Goal: Task Accomplishment & Management: Manage account settings

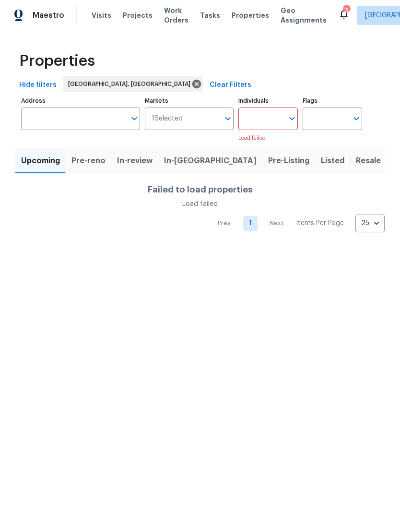
click at [378, 141] on div "Address Address Markets 1 Selected Markets Individuals Individuals Load failed …" at bounding box center [200, 118] width 358 height 48
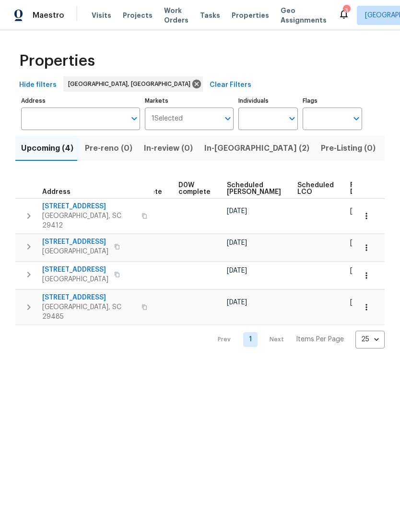
scroll to position [0, 240]
click at [351, 191] on span "Ready Date" at bounding box center [361, 188] width 21 height 13
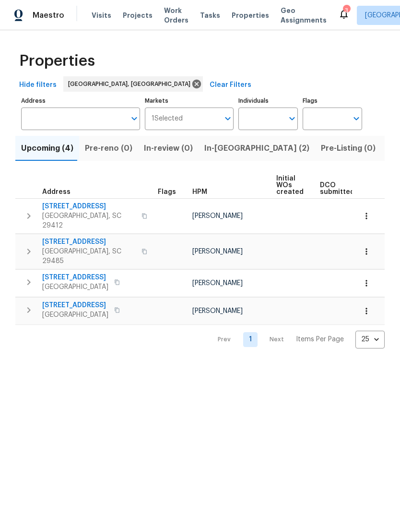
click at [223, 153] on span "In-[GEOGRAPHIC_DATA] (2)" at bounding box center [256, 147] width 105 height 13
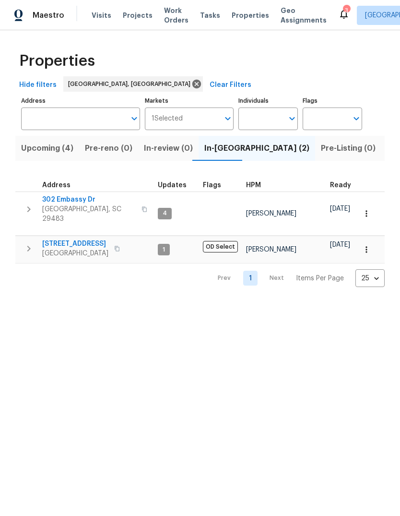
click at [79, 204] on span "302 Embassy Dr" at bounding box center [89, 200] width 94 height 10
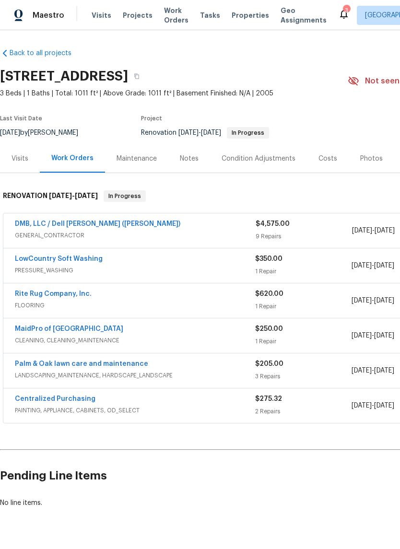
scroll to position [1, 0]
click at [106, 226] on link "DMB, LLC / Dell Bryson (Heise)" at bounding box center [97, 224] width 165 height 7
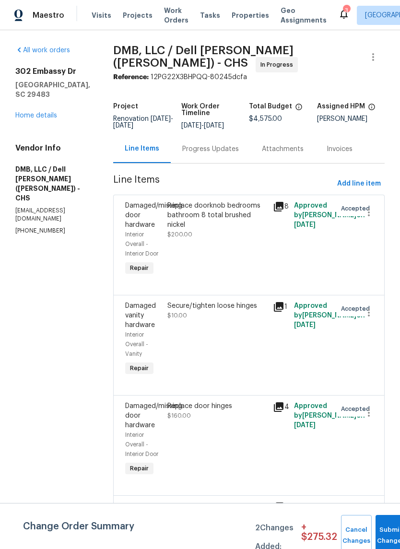
click at [38, 117] on link "Home details" at bounding box center [36, 115] width 42 height 7
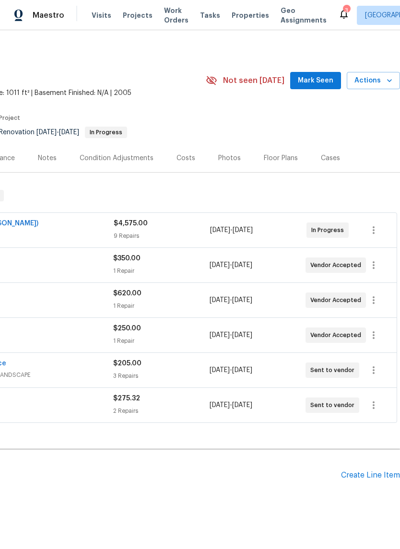
scroll to position [1, 142]
click at [319, 82] on span "Mark Seen" at bounding box center [315, 81] width 35 height 12
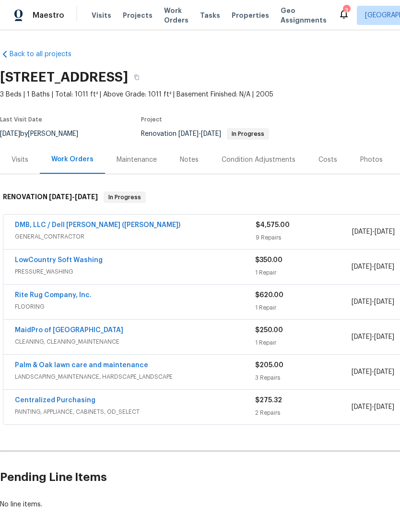
scroll to position [0, 0]
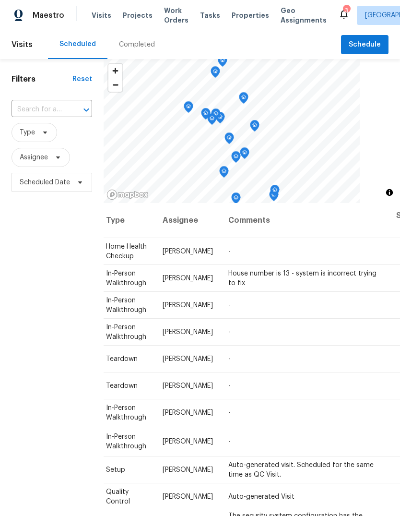
scroll to position [0, 84]
click at [0, 0] on icon at bounding box center [0, 0] width 0 height 0
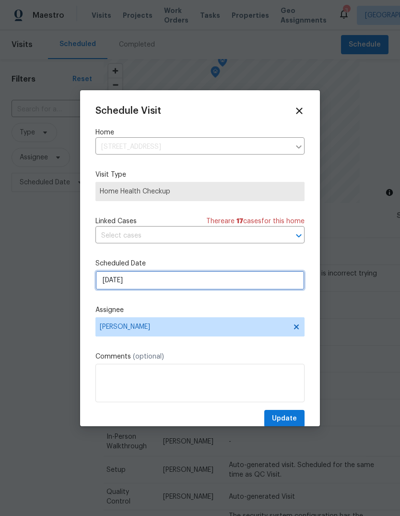
click at [226, 287] on input "[DATE]" at bounding box center [199, 279] width 209 height 19
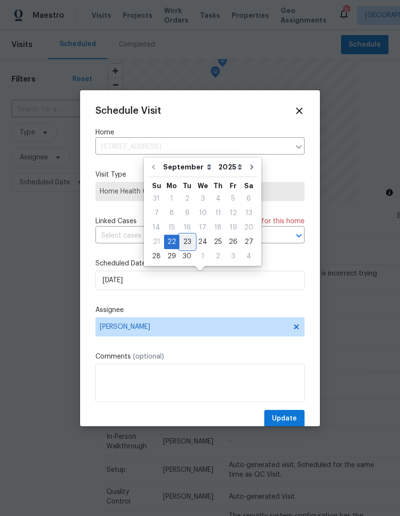
click at [189, 242] on div "23" at bounding box center [186, 241] width 15 height 13
type input "9/23/2025"
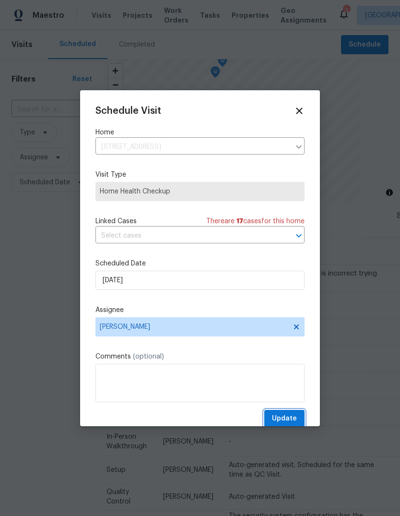
click at [283, 418] on span "Update" at bounding box center [284, 418] width 25 height 12
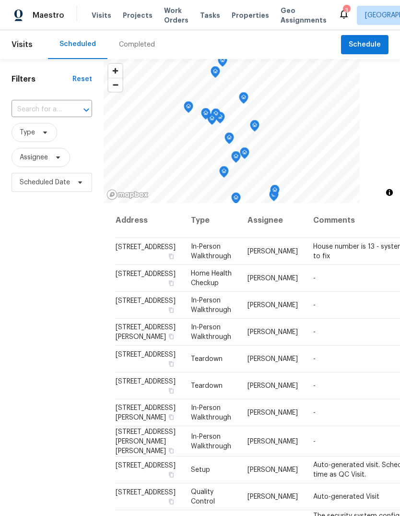
scroll to position [0, 0]
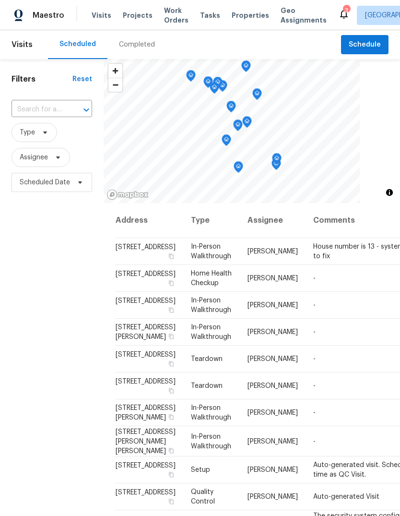
click at [317, 247] on td "House number is 13 - system is incorrect trying to fix" at bounding box center [389, 251] width 168 height 27
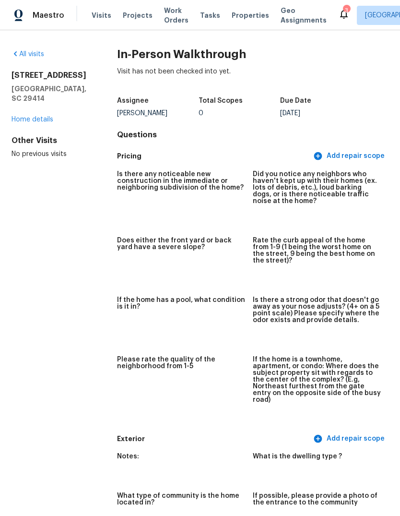
click at [95, 20] on span "Visits" at bounding box center [102, 16] width 20 height 10
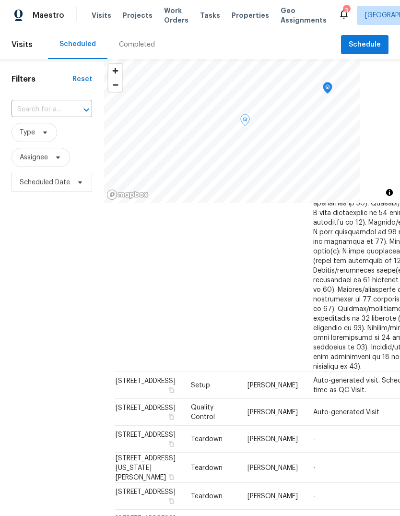
scroll to position [837, 0]
click at [234, 17] on span "Properties" at bounding box center [250, 16] width 37 height 10
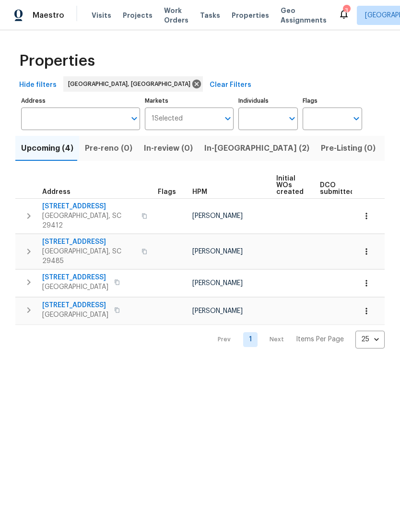
click at [217, 152] on span "In-[GEOGRAPHIC_DATA] (2)" at bounding box center [256, 147] width 105 height 13
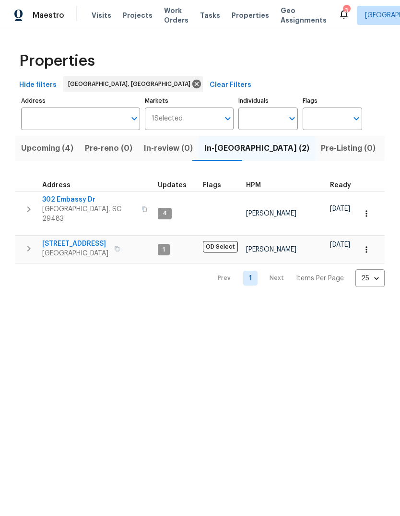
click at [68, 197] on span "302 Embassy Dr" at bounding box center [89, 200] width 94 height 10
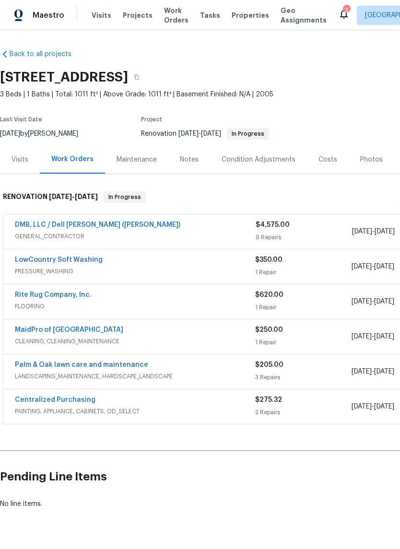
click at [39, 227] on link "DMB, LLC / Dell [PERSON_NAME] ([PERSON_NAME])" at bounding box center [97, 225] width 165 height 7
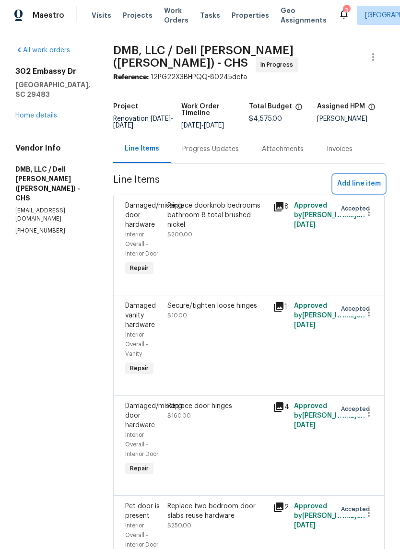
click at [370, 185] on span "Add line item" at bounding box center [359, 184] width 44 height 12
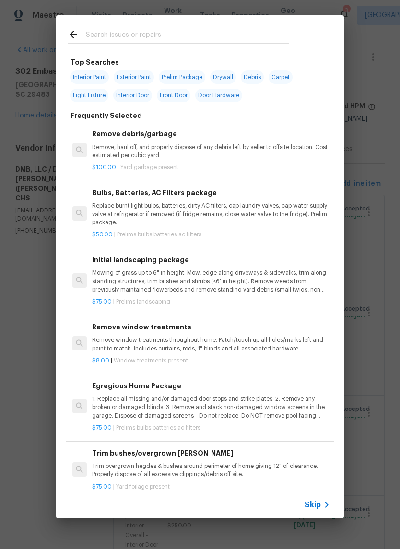
click at [213, 33] on input "text" at bounding box center [187, 36] width 203 height 14
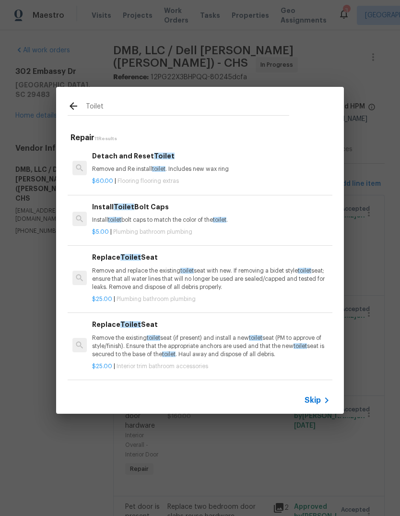
type input "Toilet"
click at [386, 215] on div "Toilet Repair 11 Results Detach and Reset Toilet Remove and Re install toilet .…" at bounding box center [200, 250] width 400 height 500
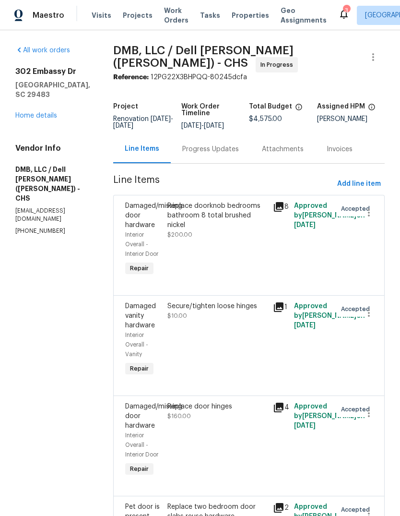
click at [15, 118] on link "Home details" at bounding box center [36, 115] width 42 height 7
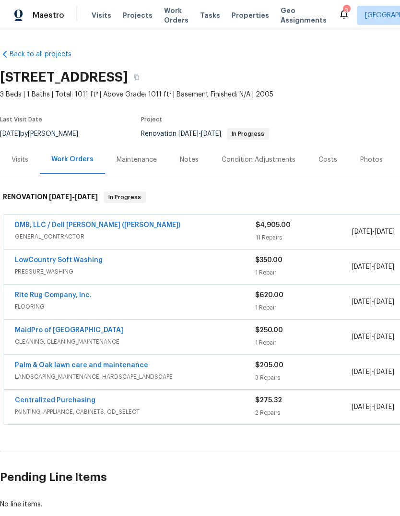
click at [30, 223] on link "DMB, LLC / Dell [PERSON_NAME] ([PERSON_NAME])" at bounding box center [97, 225] width 165 height 7
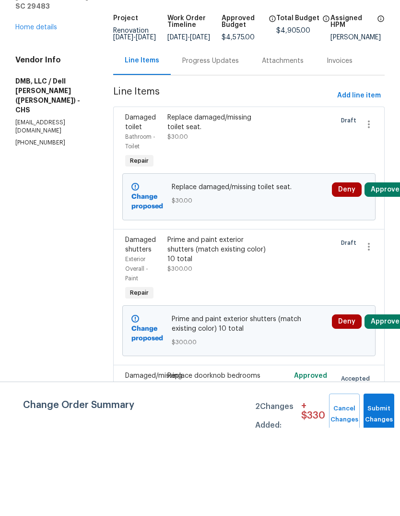
scroll to position [36, 0]
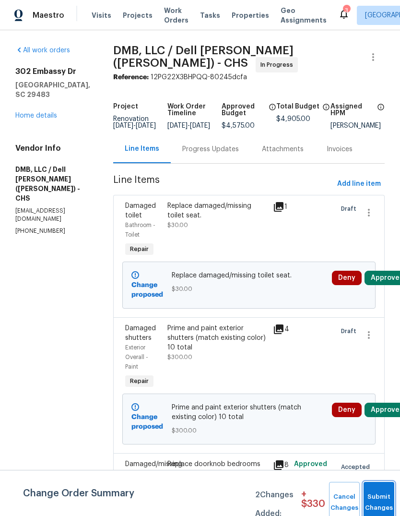
click at [377, 496] on button "Submit Changes" at bounding box center [378, 501] width 31 height 41
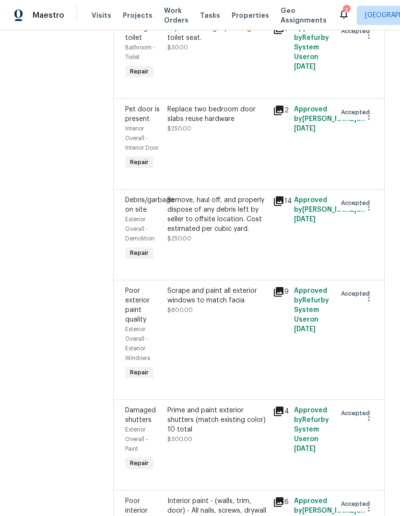
scroll to position [480, 0]
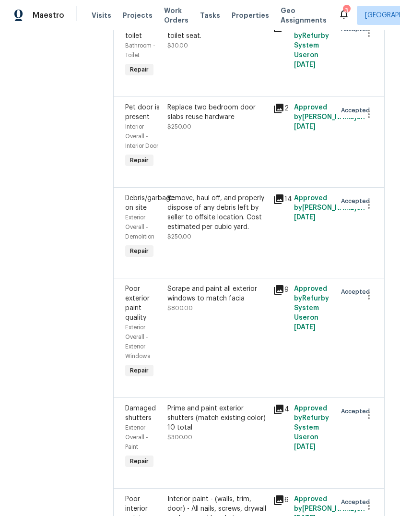
click at [279, 205] on icon at bounding box center [279, 199] width 12 height 12
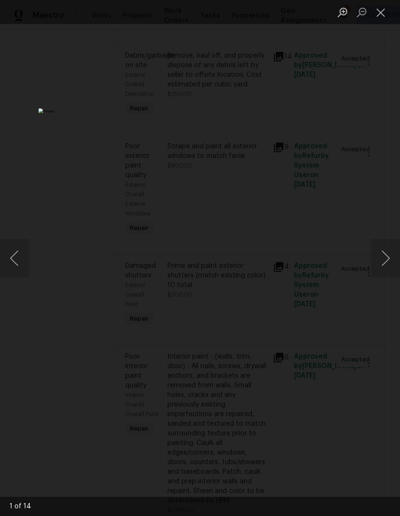
scroll to position [621, 0]
click at [386, 17] on button "Close lightbox" at bounding box center [380, 12] width 19 height 17
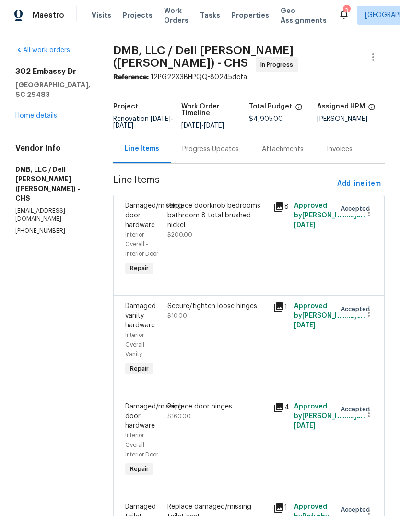
scroll to position [0, 0]
click at [48, 112] on link "Home details" at bounding box center [36, 115] width 42 height 7
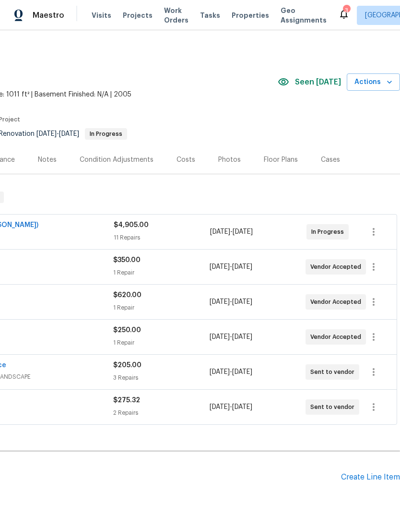
scroll to position [0, 142]
click at [190, 155] on div "Costs" at bounding box center [185, 160] width 19 height 10
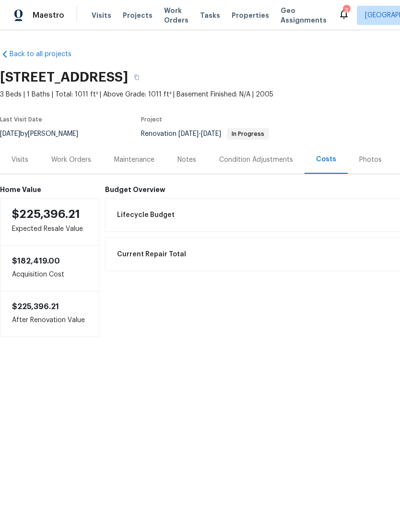
click at [82, 165] on div "Work Orders" at bounding box center [71, 159] width 63 height 28
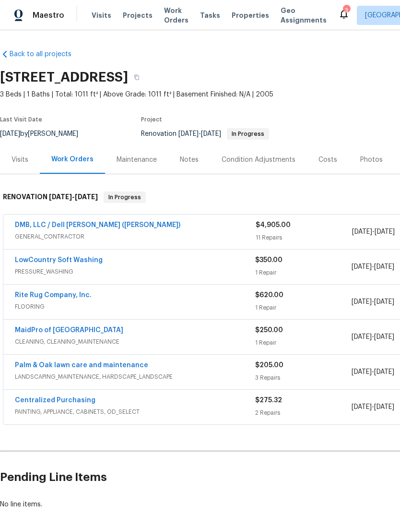
click at [86, 224] on link "DMB, LLC / Dell [PERSON_NAME] ([PERSON_NAME])" at bounding box center [97, 225] width 165 height 7
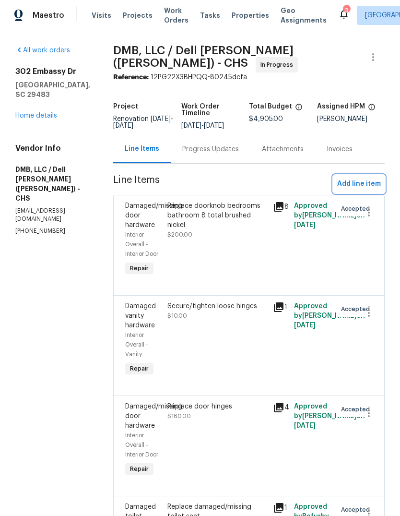
click at [361, 180] on span "Add line item" at bounding box center [359, 184] width 44 height 12
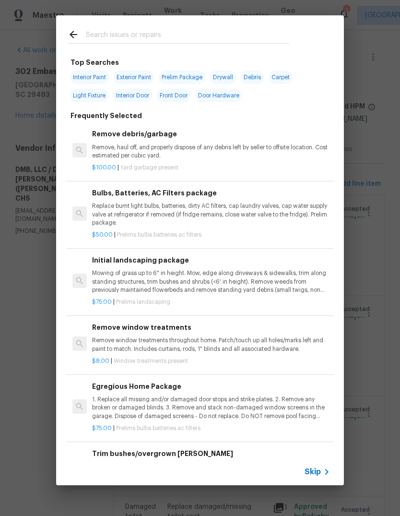
click at [107, 23] on div at bounding box center [178, 34] width 245 height 38
click at [104, 32] on input "text" at bounding box center [187, 36] width 203 height 14
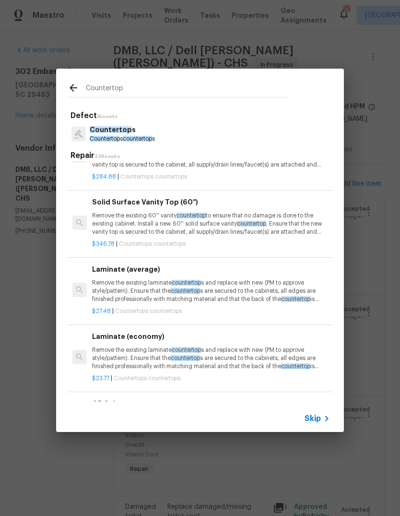
scroll to position [774, 0]
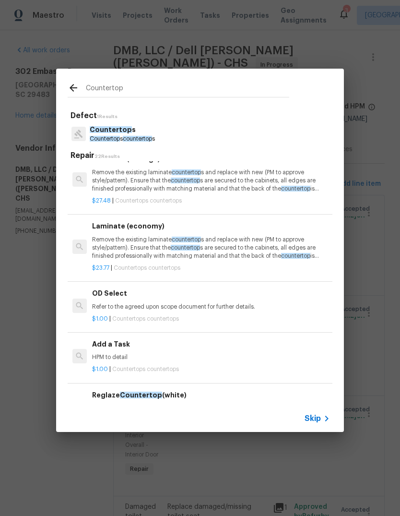
click at [217, 94] on input "Countertop" at bounding box center [187, 89] width 203 height 14
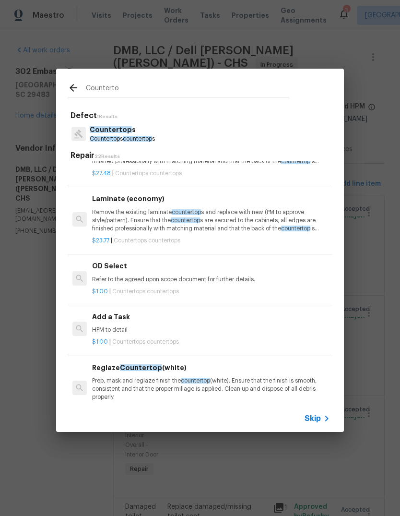
scroll to position [883, 0]
type input "C"
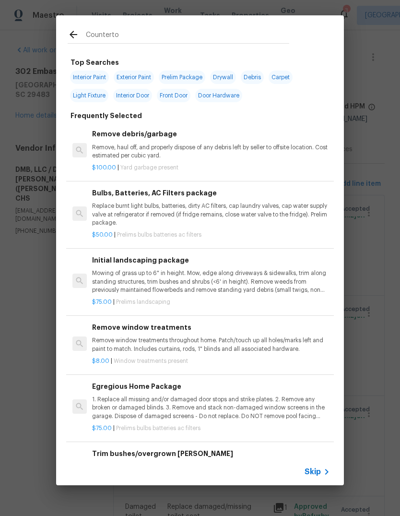
type input "Countertop"
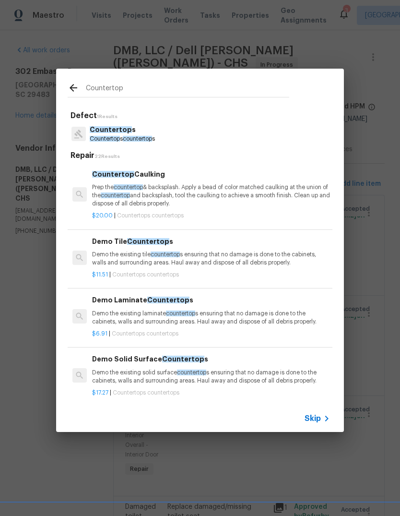
click at [144, 126] on p "Countertop s" at bounding box center [122, 130] width 65 height 10
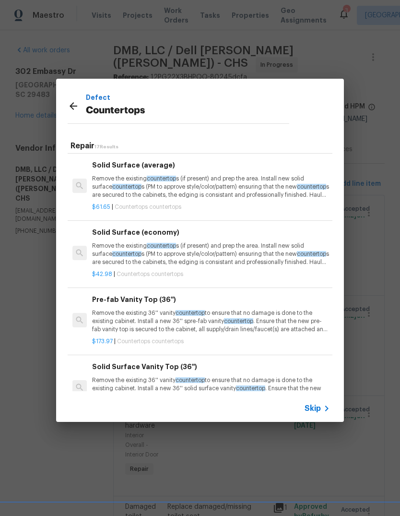
scroll to position [211, 0]
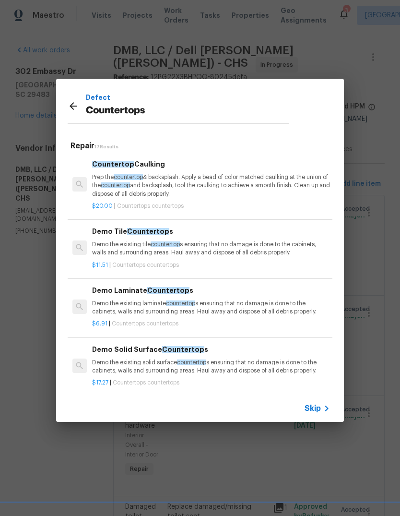
click at [79, 104] on icon at bounding box center [74, 106] width 12 height 12
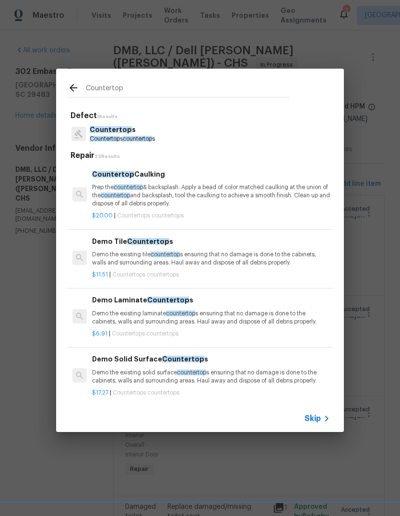
scroll to position [0, 0]
click at [165, 85] on input "Countertop" at bounding box center [187, 89] width 203 height 14
type input "C"
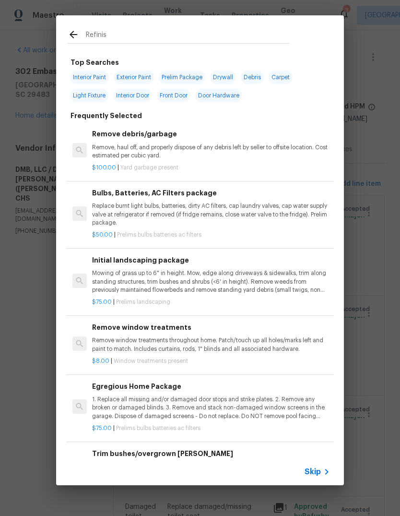
type input "Refinish"
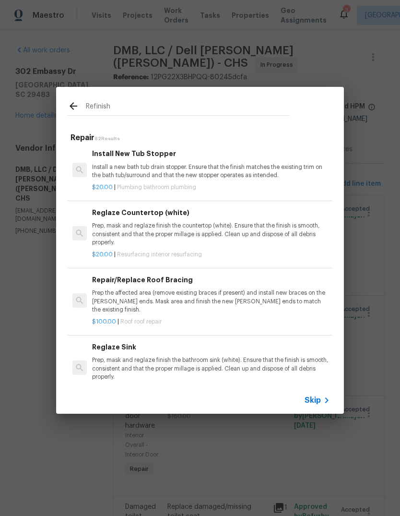
scroll to position [844, 0]
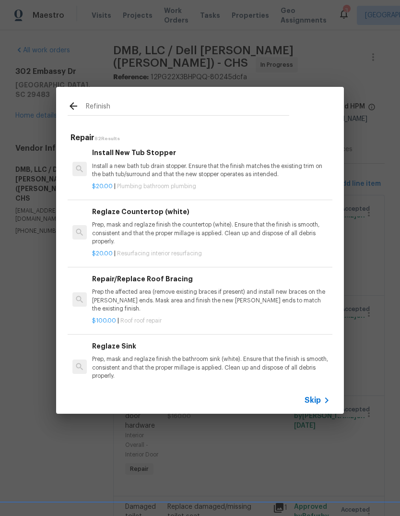
click at [295, 230] on p "Prep, mask and reglaze finish the countertop (white). Ensure that the finish is…" at bounding box center [211, 233] width 238 height 24
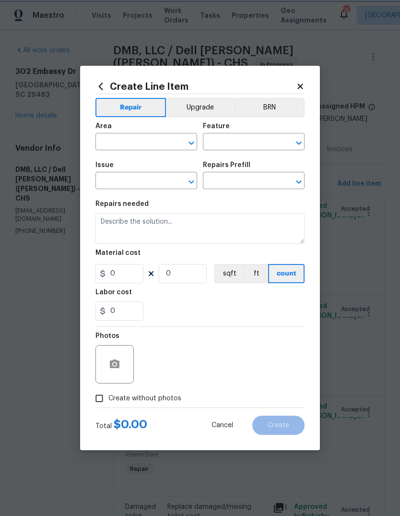
type input "Interior Resurfacing"
type input "Reglaze Countertop (white) $20.00"
type textarea "Prep, mask and reglaze finish the countertop (white). Ensure that the finish is…"
type input "20"
type input "1"
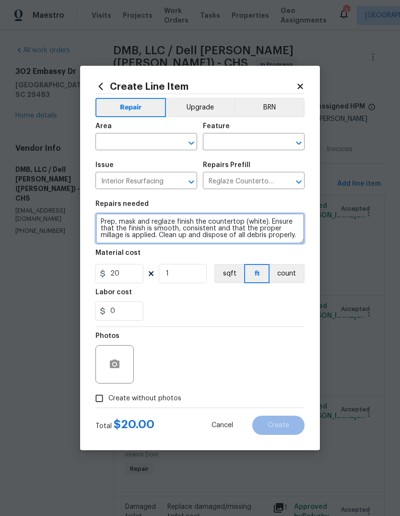
click at [273, 232] on textarea "Prep, mask and reglaze finish the countertop (white). Ensure that the finish is…" at bounding box center [199, 228] width 209 height 31
click at [273, 230] on textarea "Prep, mask and reglaze finish the countertop (white). Ensure that the finish is…" at bounding box center [199, 228] width 209 height 31
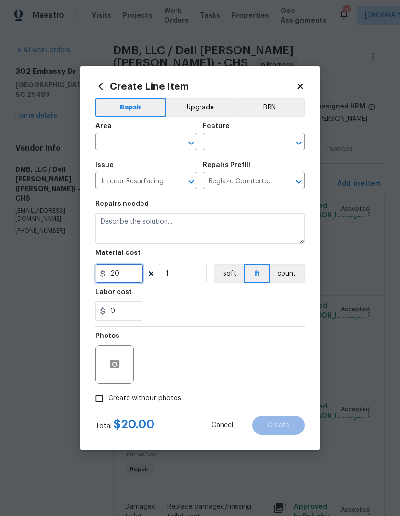
click at [122, 273] on input "20" at bounding box center [119, 273] width 48 height 19
type input "230"
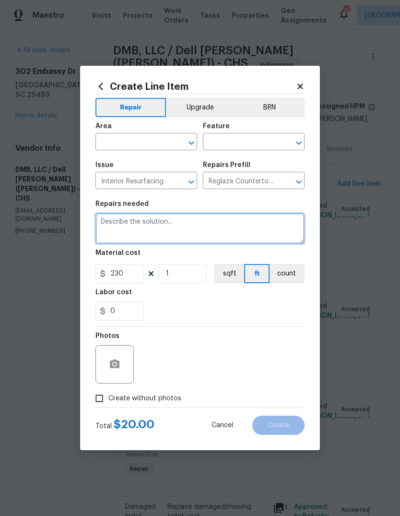
click at [219, 222] on textarea at bounding box center [199, 228] width 209 height 31
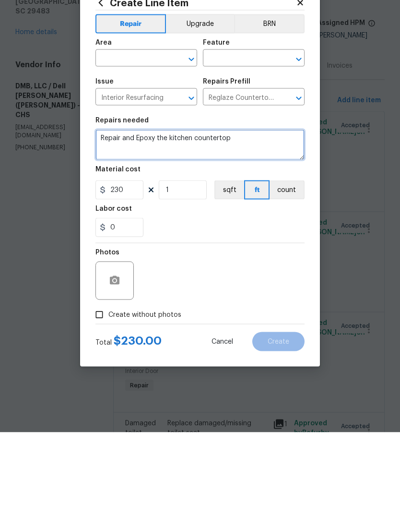
type textarea "Repair and Epoxy the kitchen countertop"
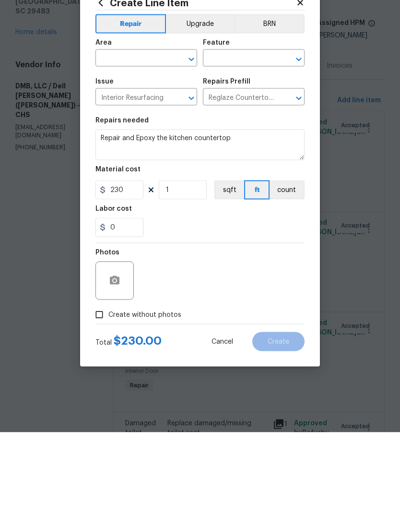
click at [95, 389] on input "Create without photos" at bounding box center [99, 398] width 18 height 18
checkbox input "true"
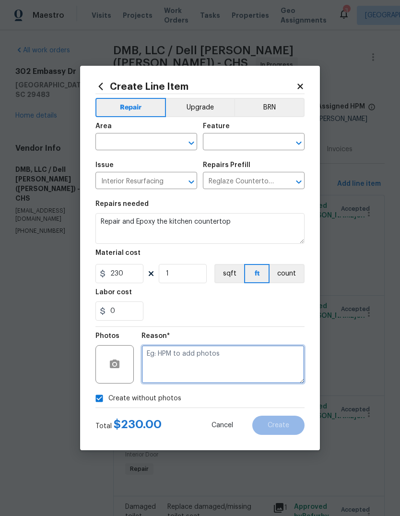
click at [245, 361] on textarea at bounding box center [222, 364] width 163 height 38
type textarea "Na"
click at [165, 143] on input "text" at bounding box center [132, 142] width 75 height 15
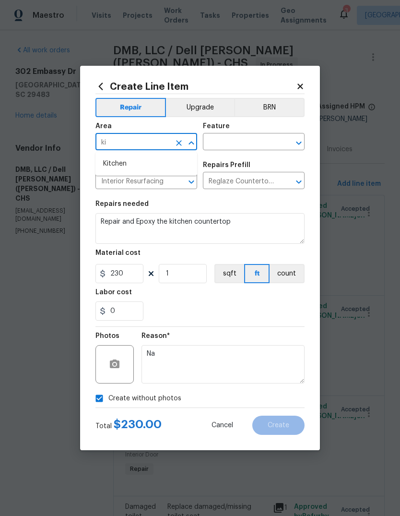
click at [168, 170] on li "Kitchen" at bounding box center [146, 164] width 102 height 16
type input "Kitchen"
click at [265, 131] on div "Feature" at bounding box center [254, 129] width 102 height 12
click at [258, 138] on input "text" at bounding box center [240, 142] width 75 height 15
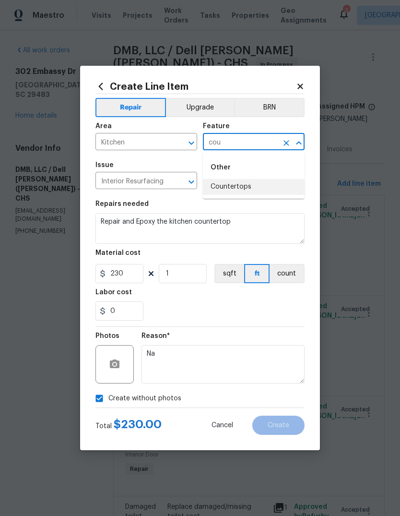
click at [266, 183] on li "Countertops" at bounding box center [254, 187] width 102 height 16
type input "Countertops"
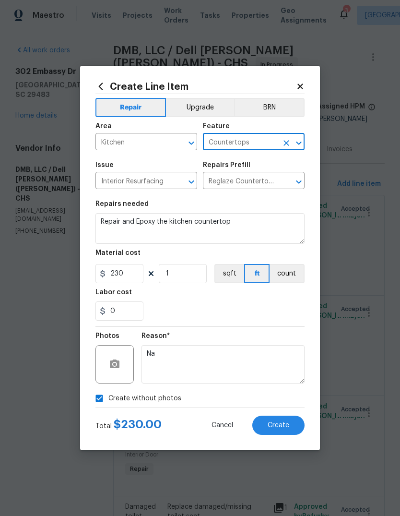
click at [284, 320] on div "0" at bounding box center [199, 310] width 209 height 19
click at [284, 424] on span "Create" at bounding box center [279, 425] width 22 height 7
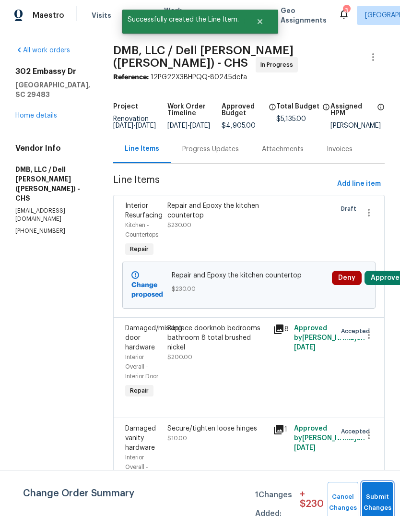
click at [380, 490] on button "Submit Changes" at bounding box center [377, 501] width 31 height 41
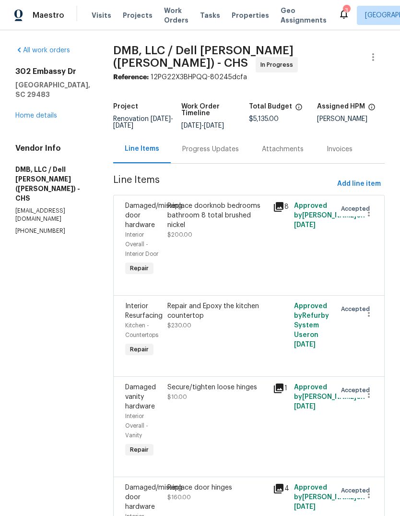
click at [27, 112] on link "Home details" at bounding box center [36, 115] width 42 height 7
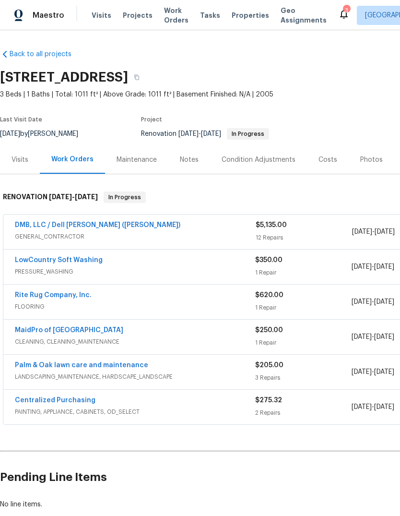
click at [333, 163] on div "Costs" at bounding box center [328, 159] width 42 height 28
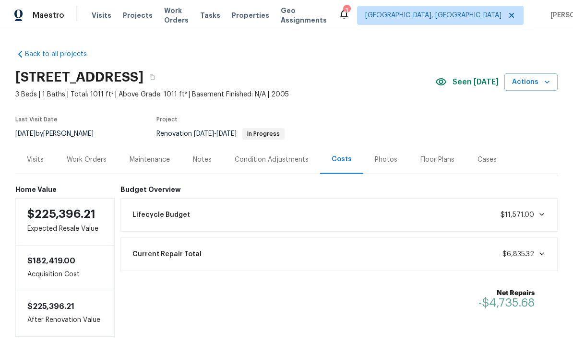
click at [265, 338] on div "Back to all projects [STREET_ADDRESS] 3 Beds | 1 Baths | Total: 1011 ft² | Abov…" at bounding box center [286, 186] width 573 height 313
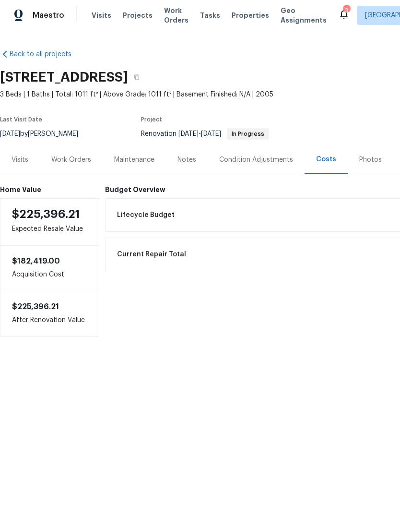
click at [240, 18] on span "Properties" at bounding box center [250, 16] width 37 height 10
